Goal: Task Accomplishment & Management: Use online tool/utility

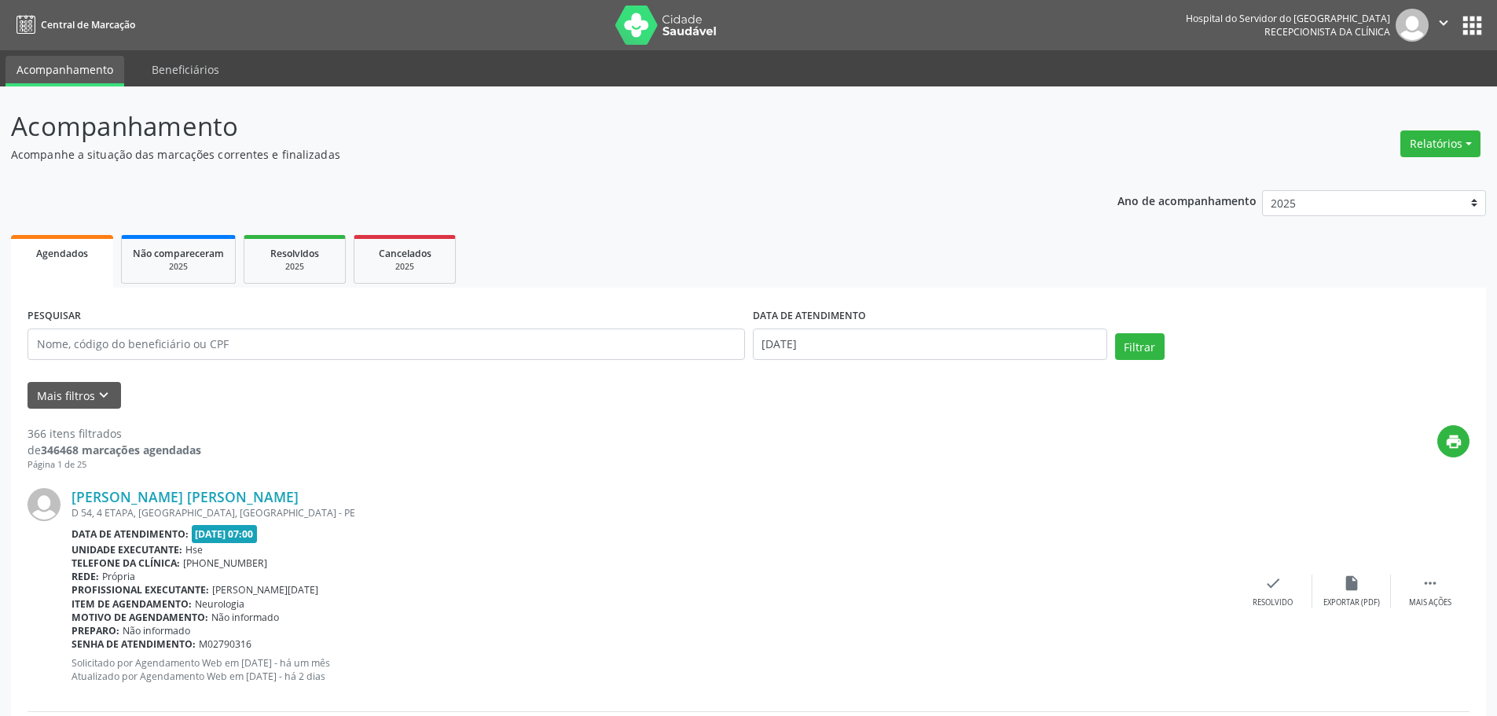
click at [80, 264] on link "Agendados" at bounding box center [62, 261] width 102 height 53
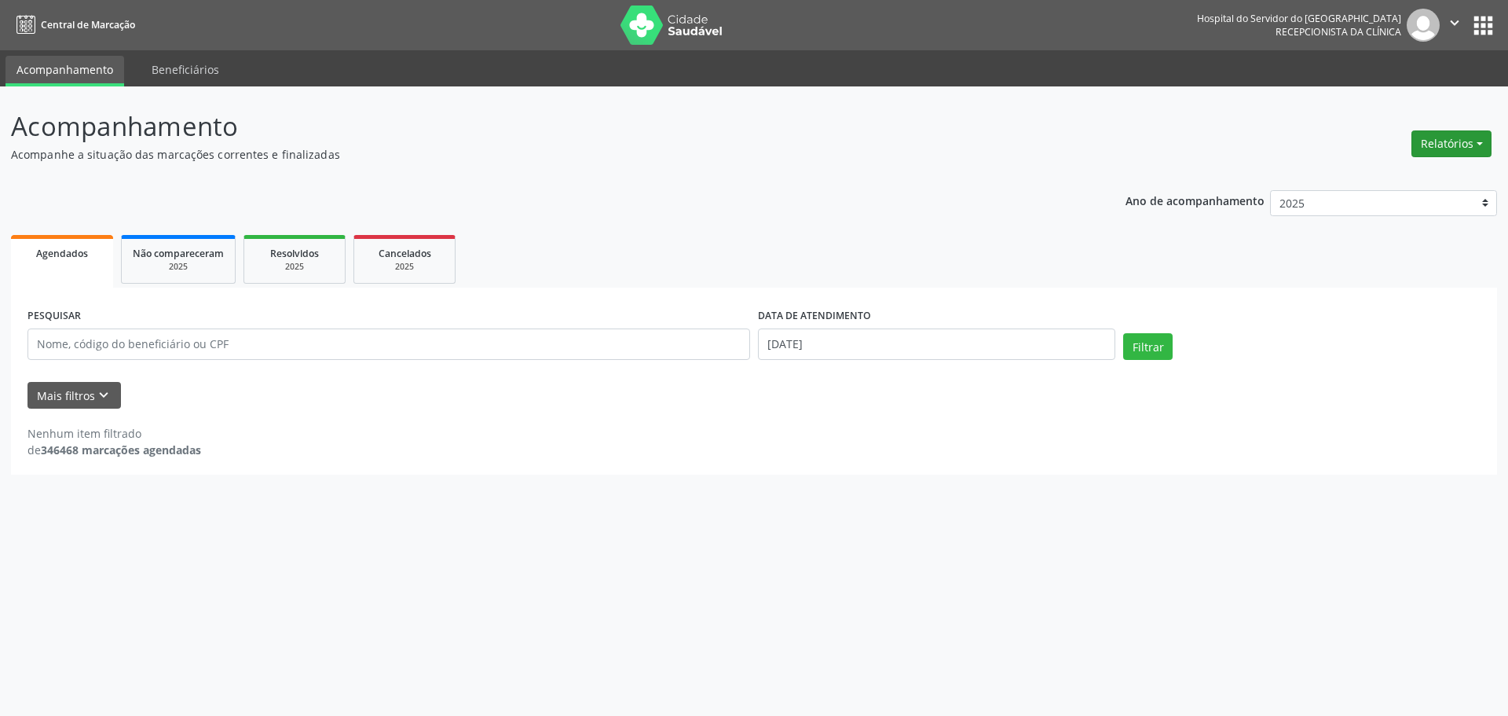
click at [1445, 140] on button "Relatórios" at bounding box center [1452, 143] width 80 height 27
click at [1401, 181] on link "Agendamentos" at bounding box center [1408, 178] width 169 height 22
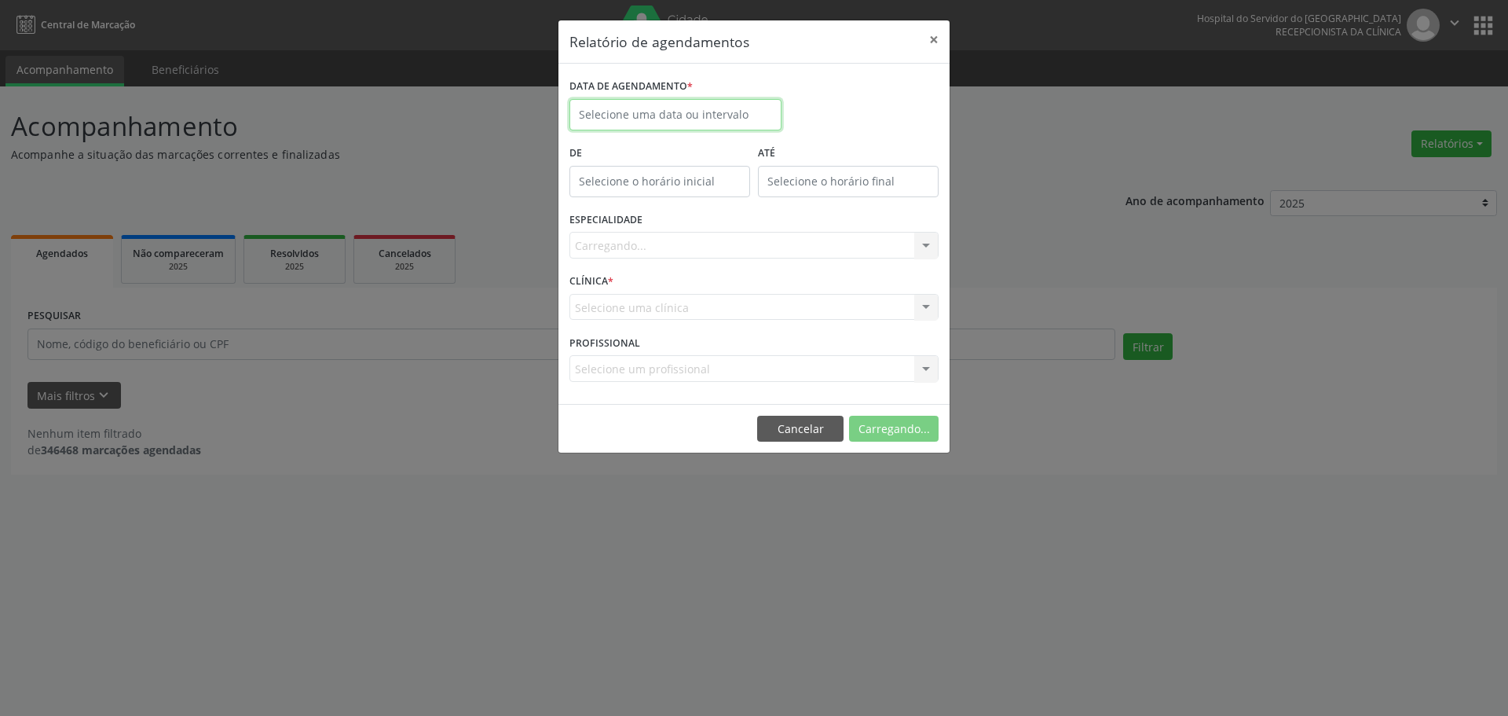
click at [750, 116] on input "text" at bounding box center [676, 114] width 212 height 31
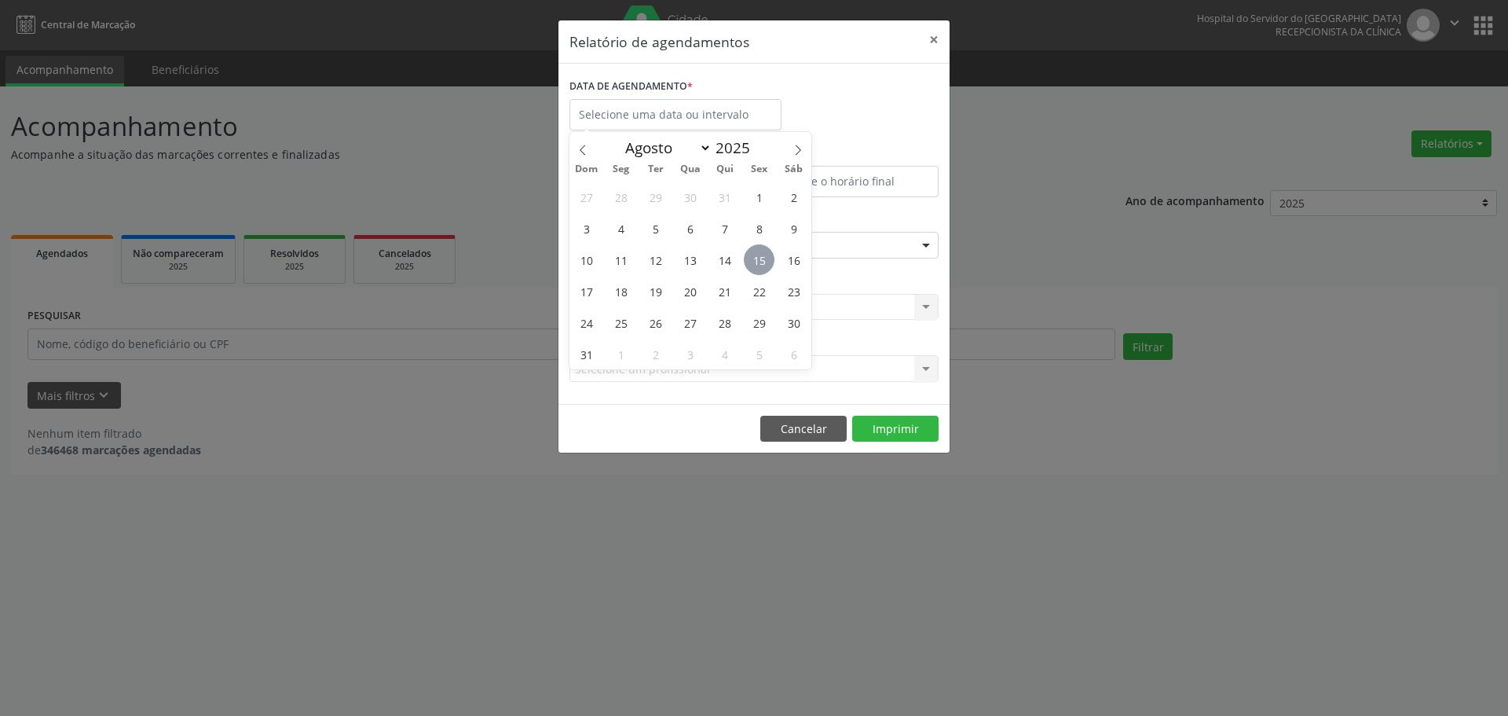
click at [765, 257] on span "15" at bounding box center [759, 259] width 31 height 31
type input "[DATE]"
click at [757, 259] on span "15" at bounding box center [759, 259] width 31 height 31
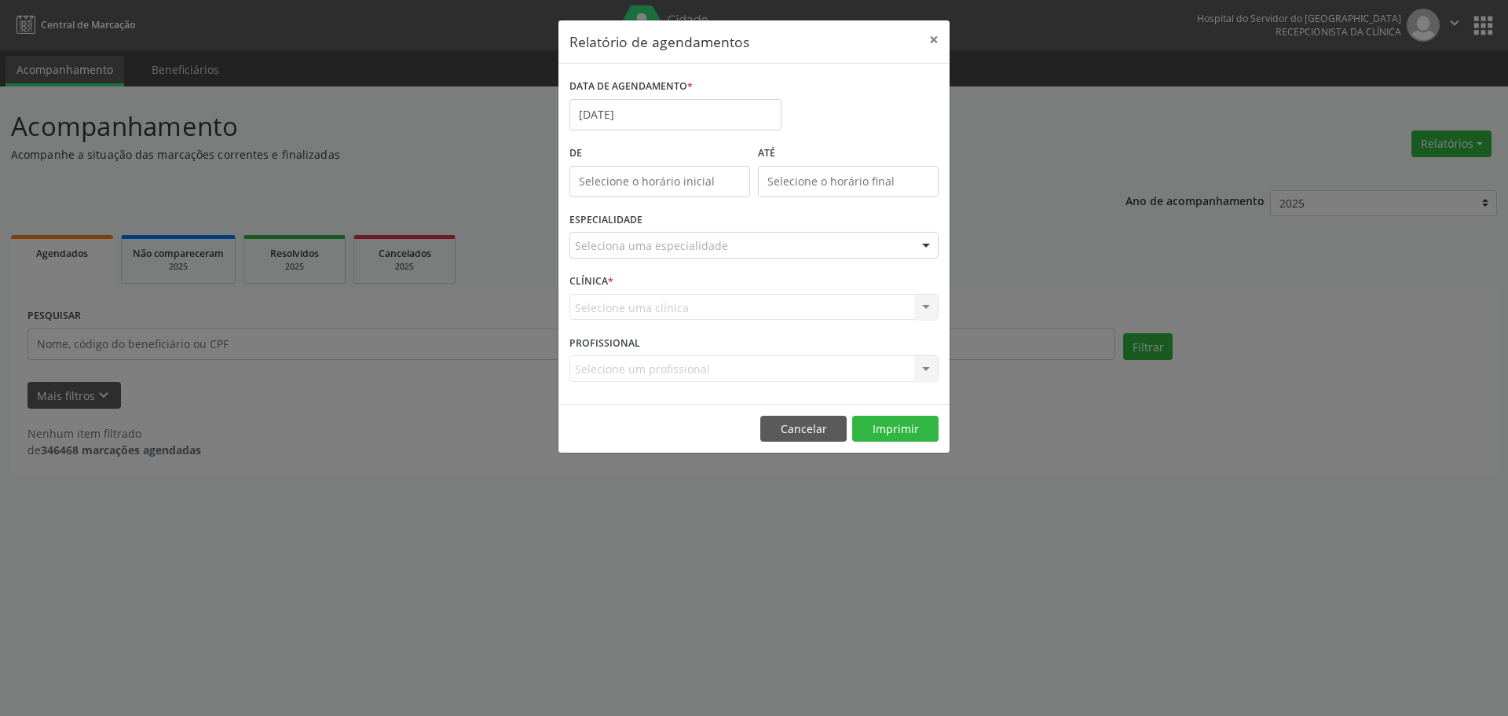
click at [926, 241] on div at bounding box center [926, 246] width 24 height 27
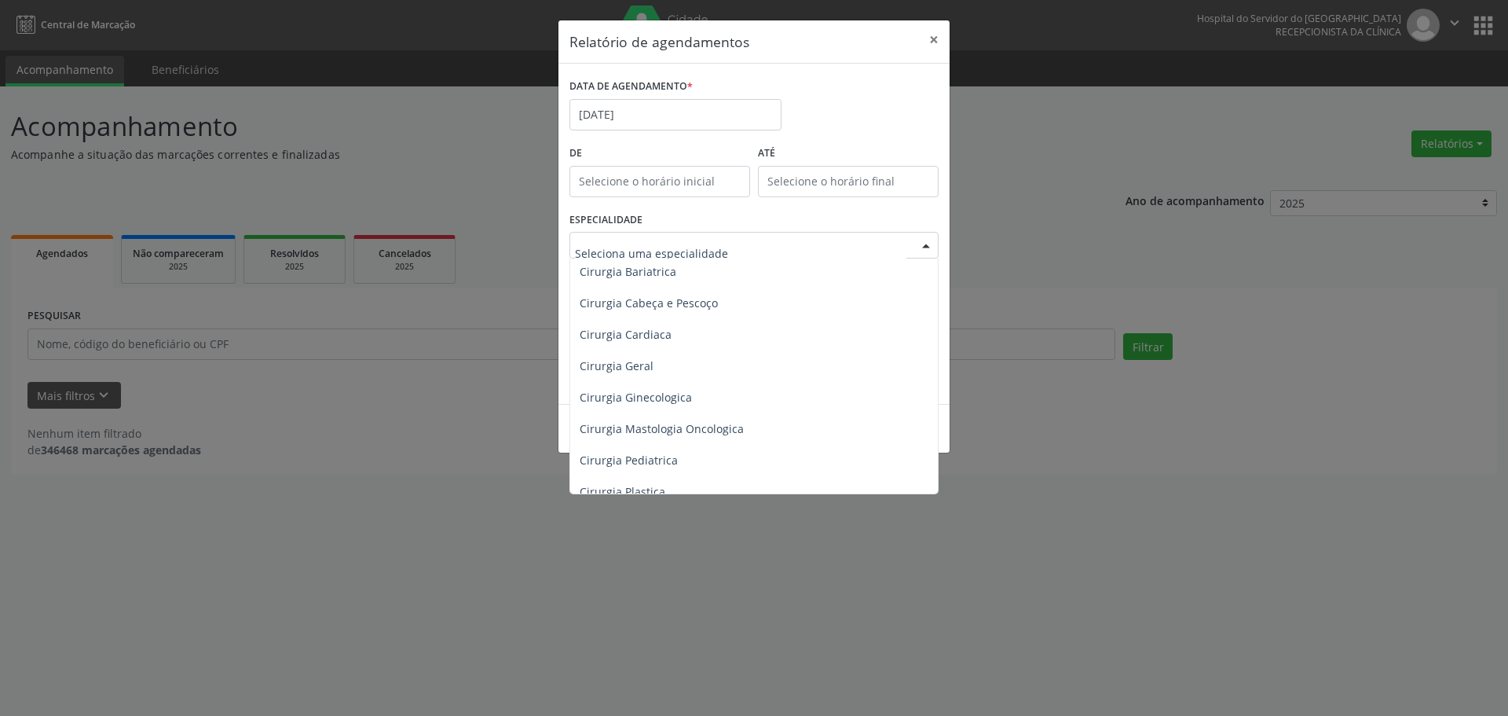
scroll to position [314, 0]
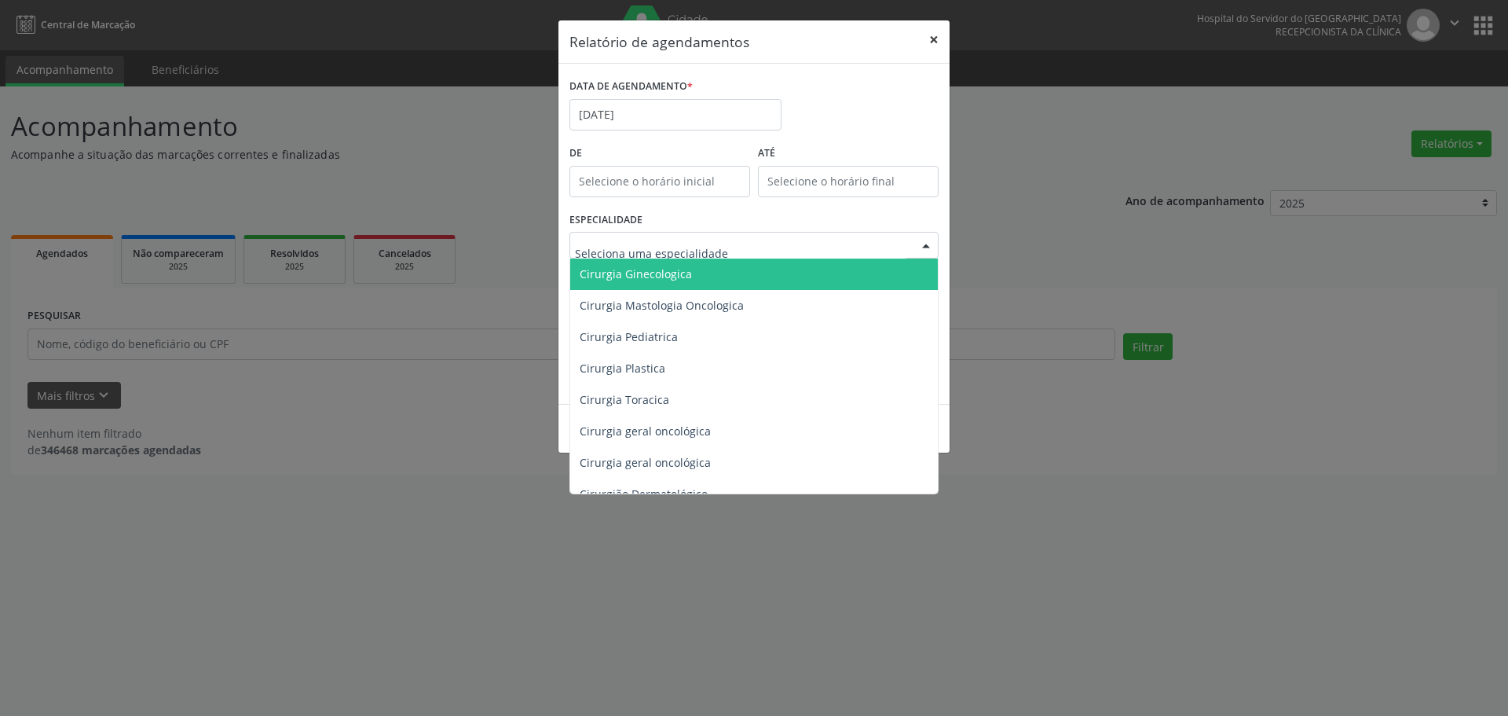
click at [932, 35] on button "×" at bounding box center [933, 39] width 31 height 38
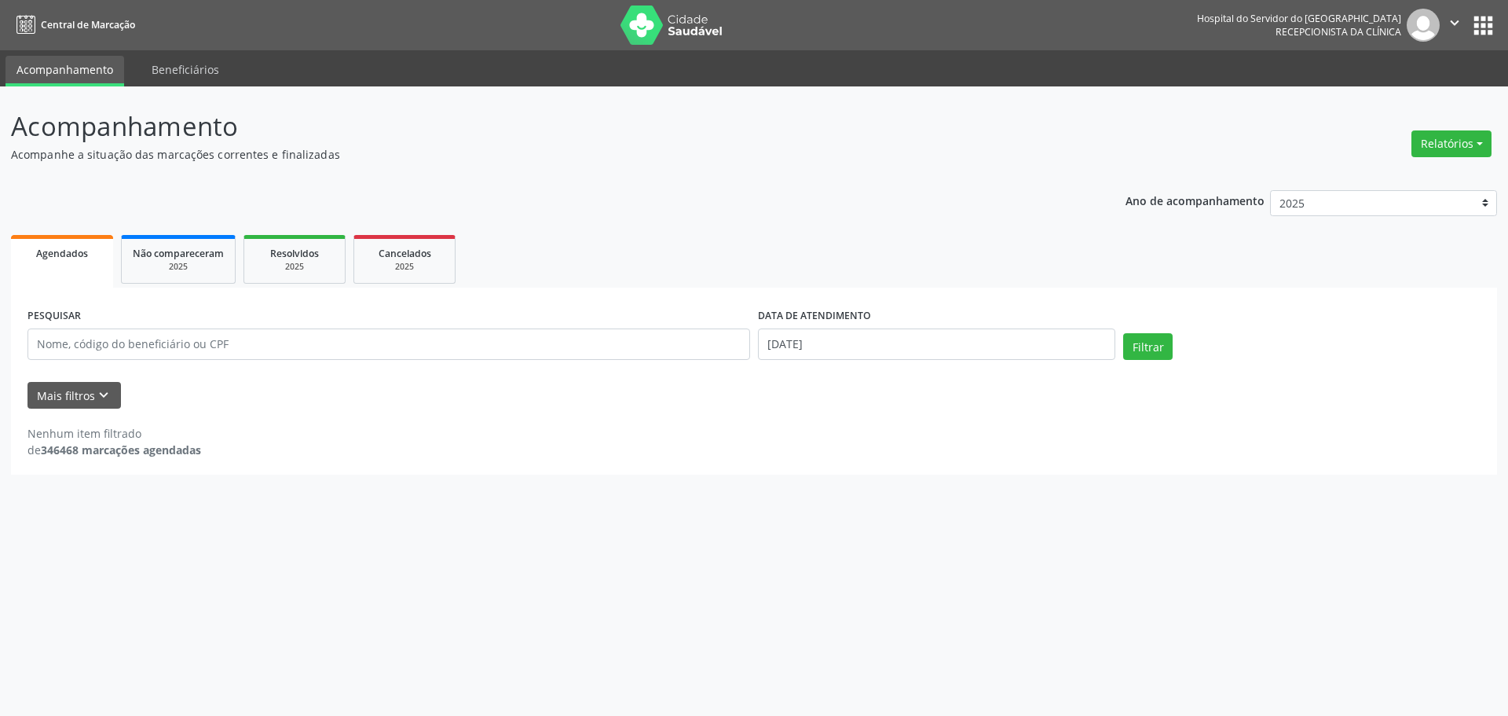
click at [61, 256] on span "Agendados" at bounding box center [62, 253] width 52 height 13
click at [1434, 141] on button "Relatórios" at bounding box center [1452, 143] width 80 height 27
click at [1409, 179] on link "Agendamentos" at bounding box center [1408, 178] width 169 height 22
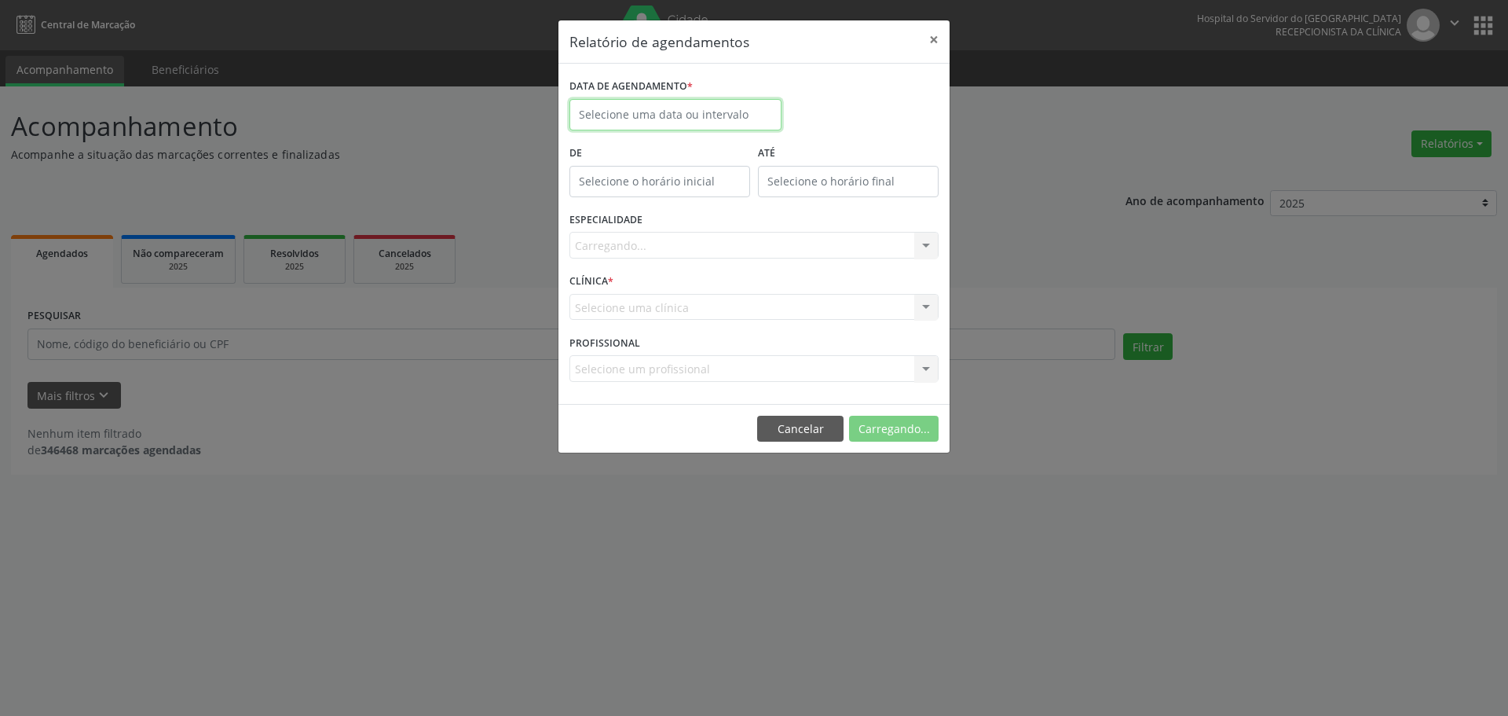
click at [662, 117] on input "text" at bounding box center [676, 114] width 212 height 31
click at [760, 258] on span "15" at bounding box center [759, 259] width 31 height 31
type input "[DATE]"
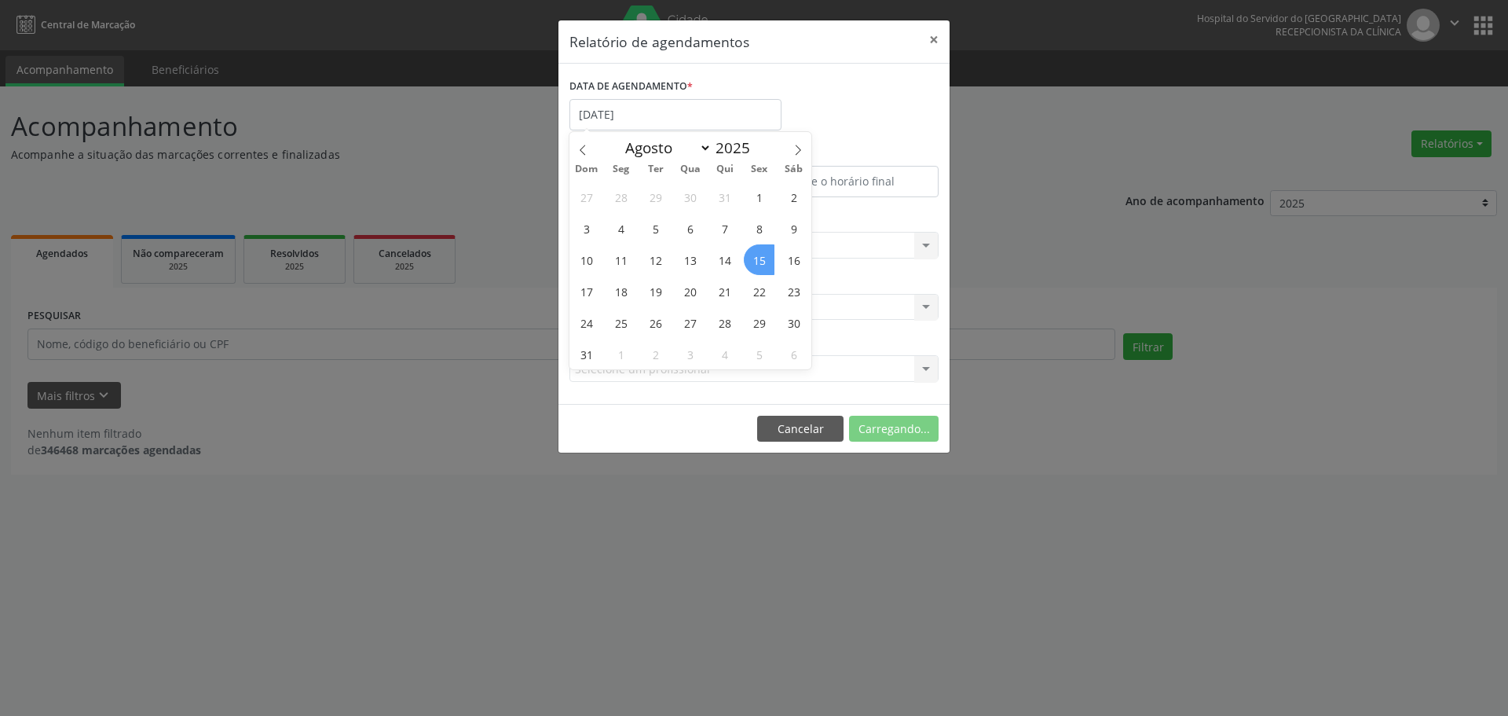
click at [760, 258] on span "15" at bounding box center [759, 259] width 31 height 31
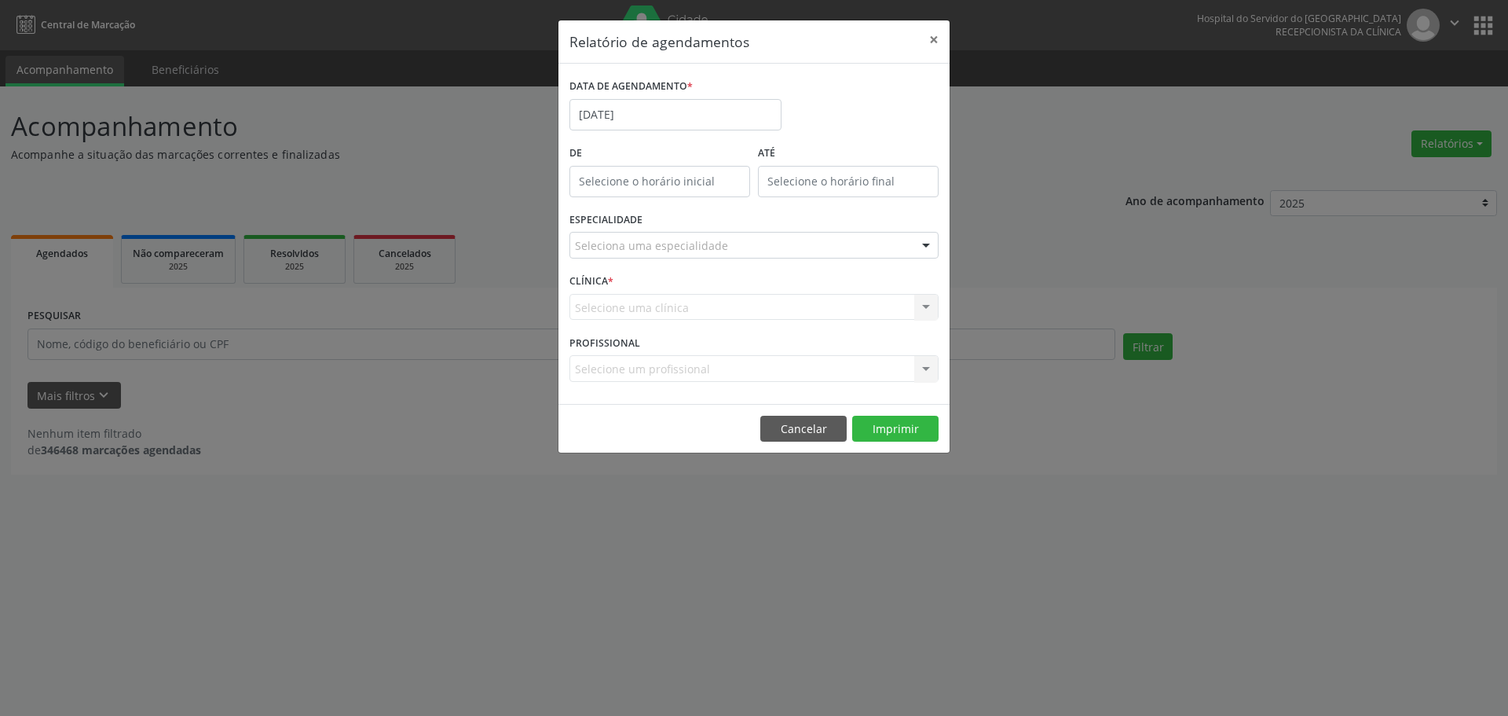
click at [925, 246] on div at bounding box center [926, 246] width 24 height 27
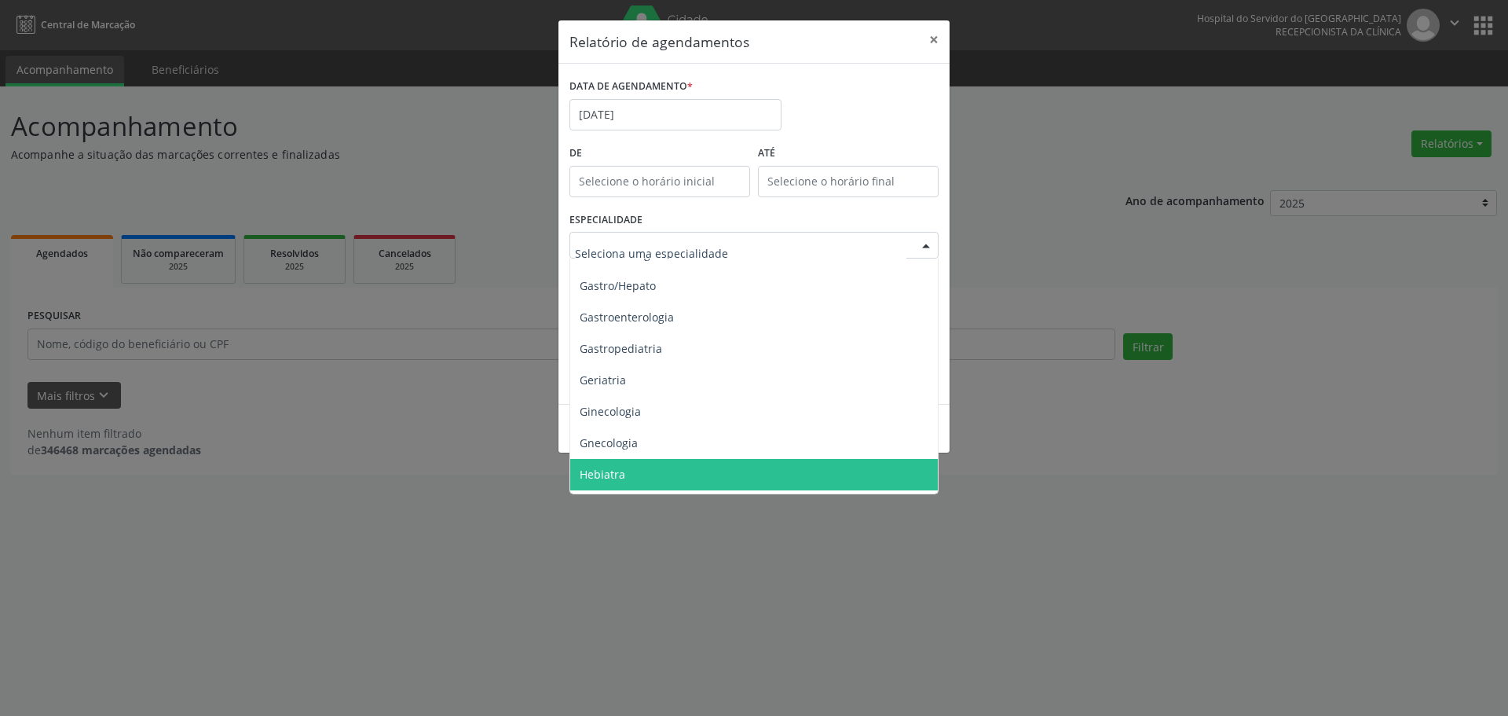
scroll to position [943, 0]
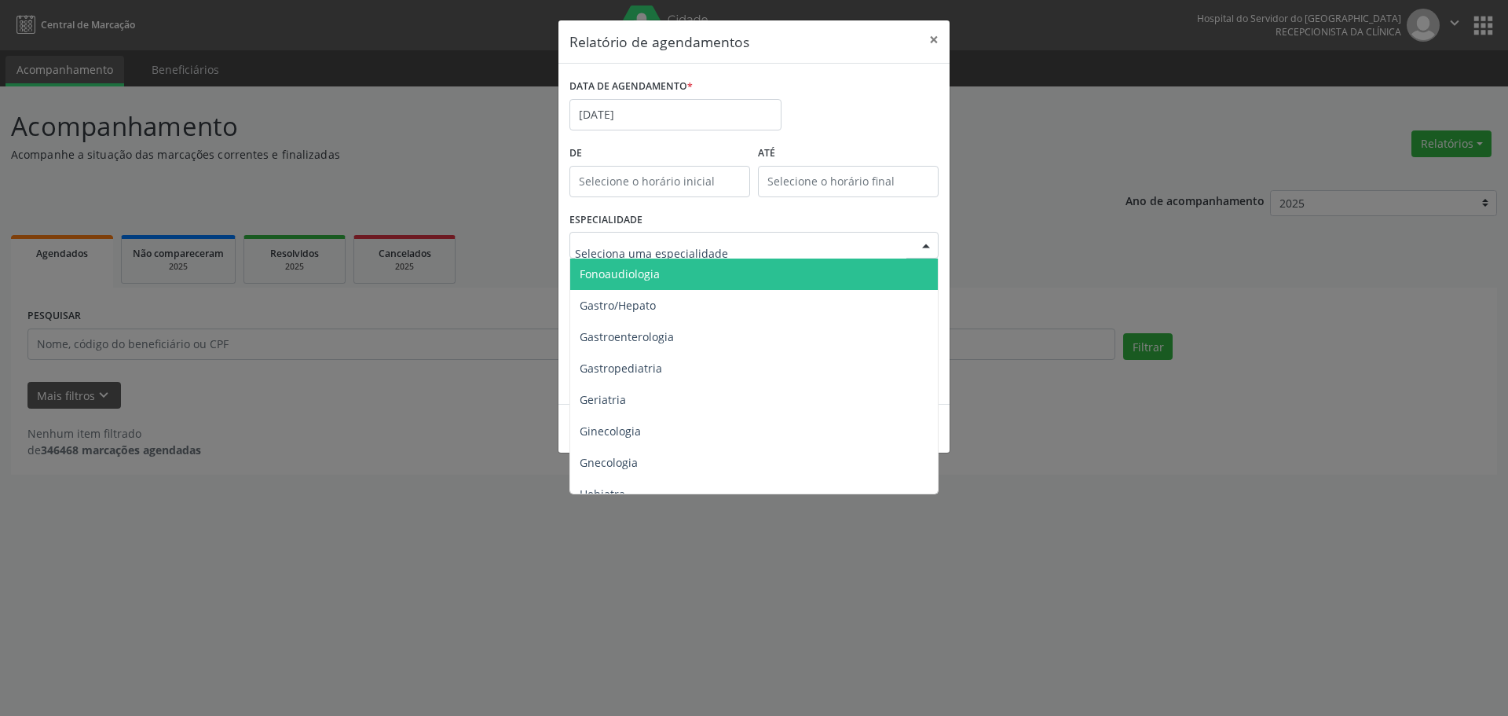
click at [665, 277] on span "Fonoaudiologia" at bounding box center [755, 273] width 370 height 31
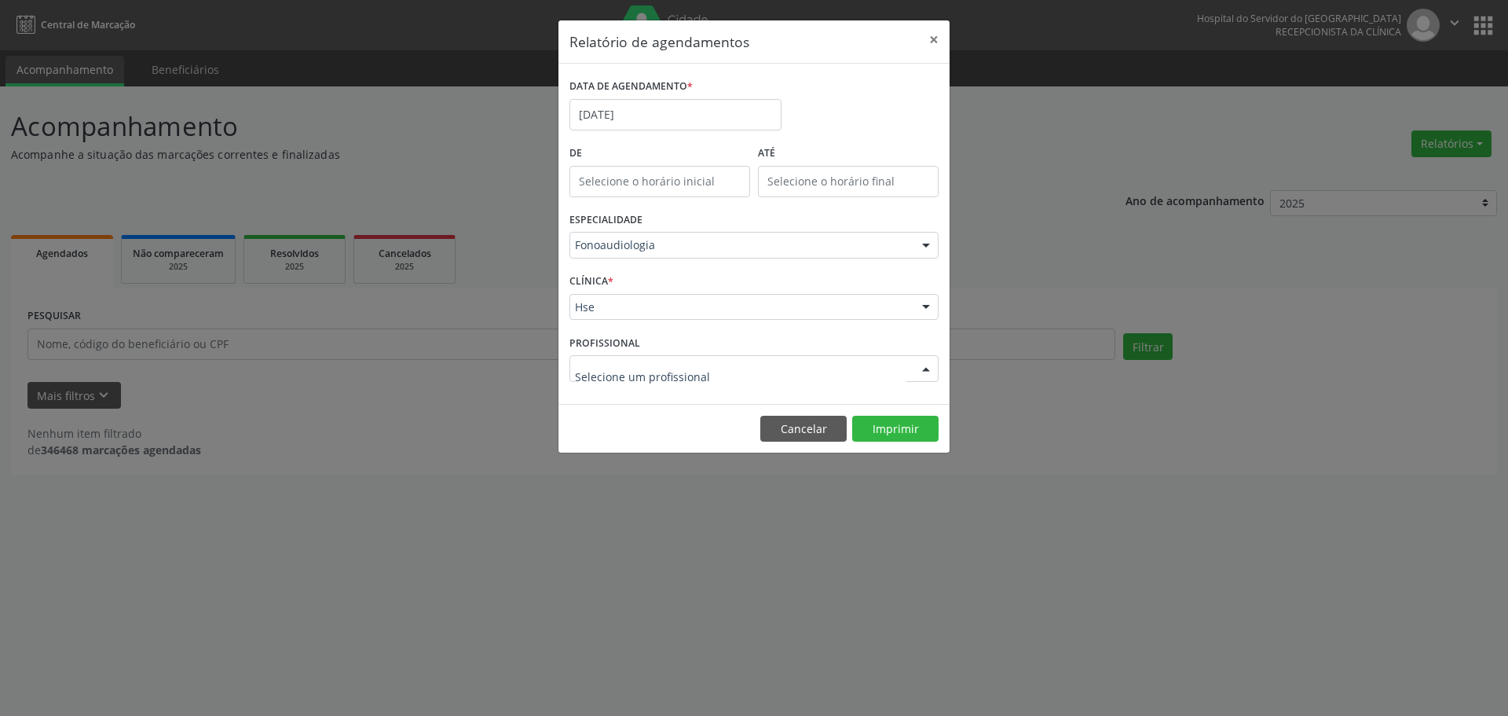
click at [927, 368] on div at bounding box center [926, 369] width 24 height 27
click at [711, 373] on input "text" at bounding box center [741, 376] width 332 height 31
click at [892, 429] on button "Imprimir" at bounding box center [895, 429] width 86 height 27
